Goal: Check status

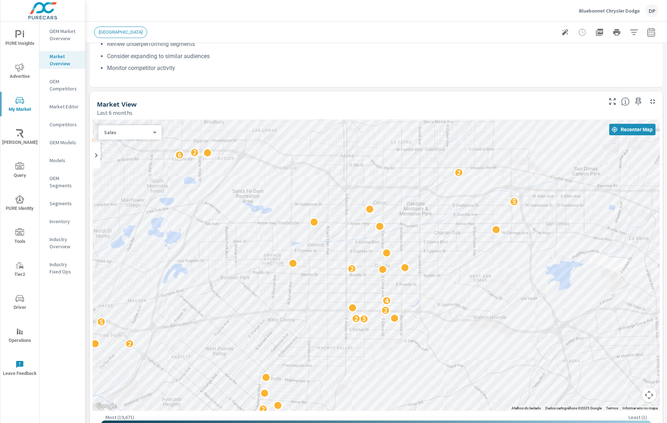
scroll to position [142, 0]
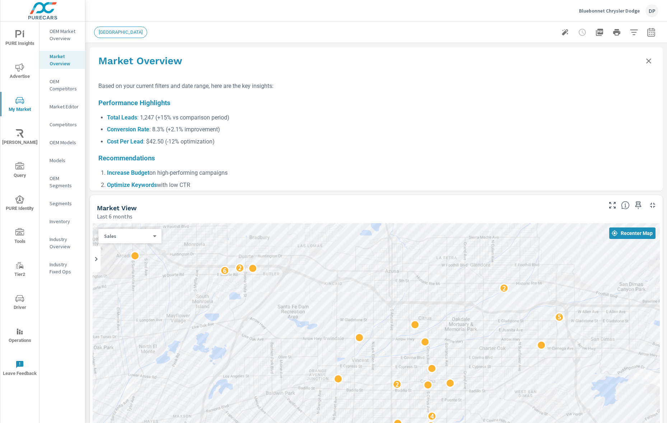
click at [644, 59] on icon "Close summary" at bounding box center [648, 61] width 9 height 9
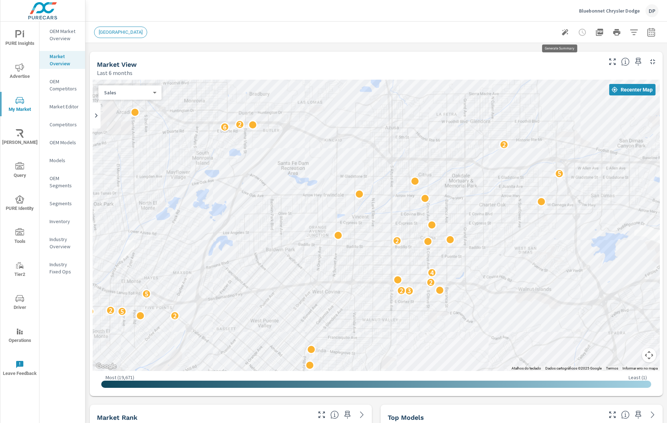
click at [561, 35] on icon "button" at bounding box center [565, 32] width 9 height 9
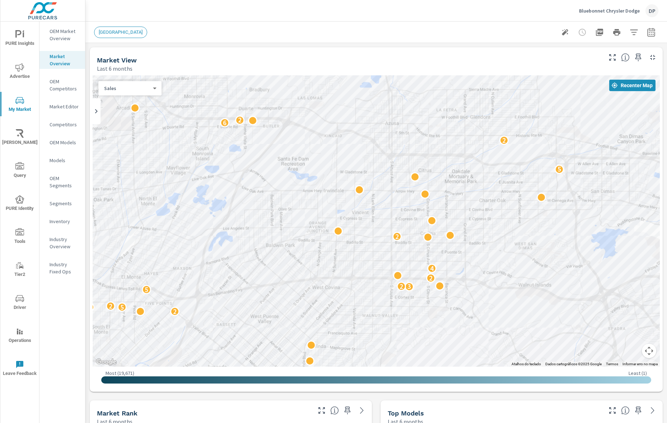
click at [561, 34] on icon "button" at bounding box center [565, 32] width 9 height 9
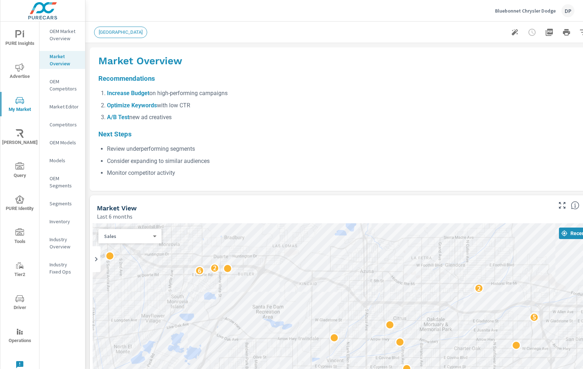
scroll to position [79, 0]
